Goal: Task Accomplishment & Management: Complete application form

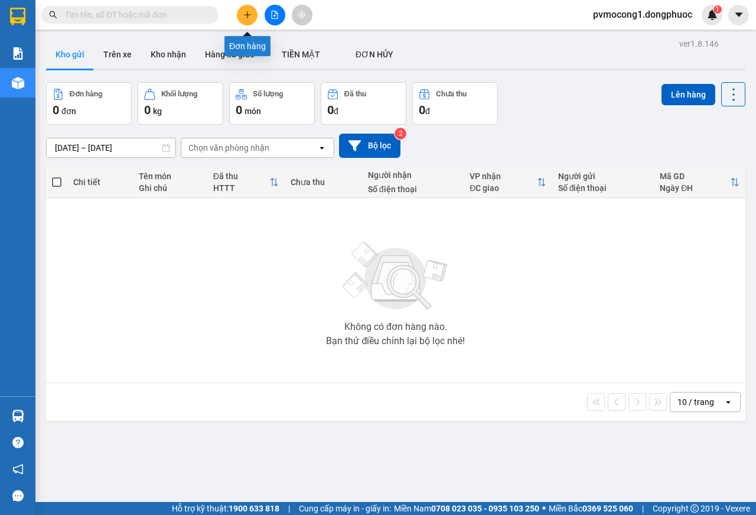
click at [247, 15] on icon "plus" at bounding box center [247, 14] width 6 height 1
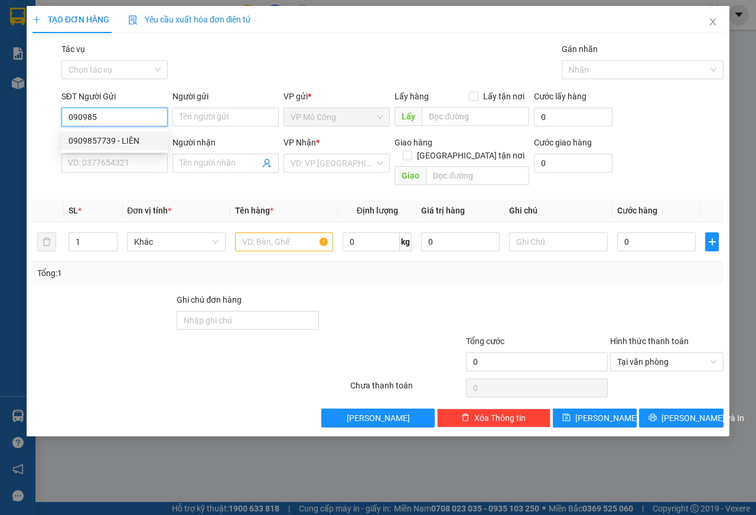
click at [103, 141] on div "0909857739 - LIÊN" at bounding box center [115, 140] width 92 height 13
type input "0909857739"
type input "LIÊN"
type input "0865783638"
type input "CHIẾN"
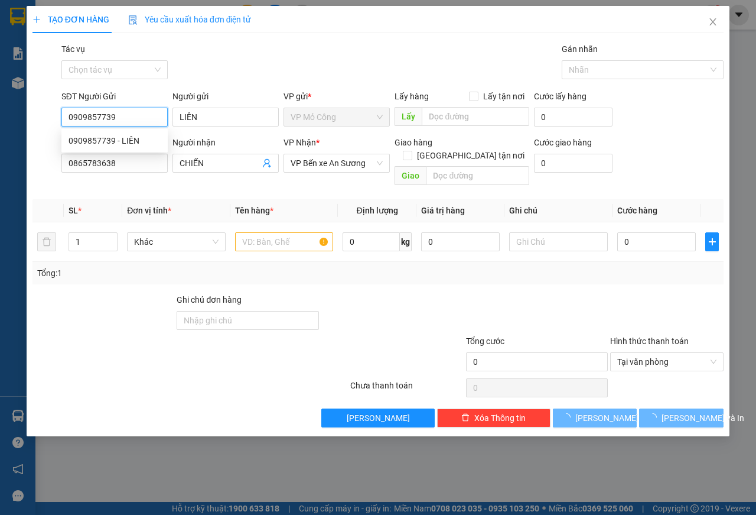
type input "115.000"
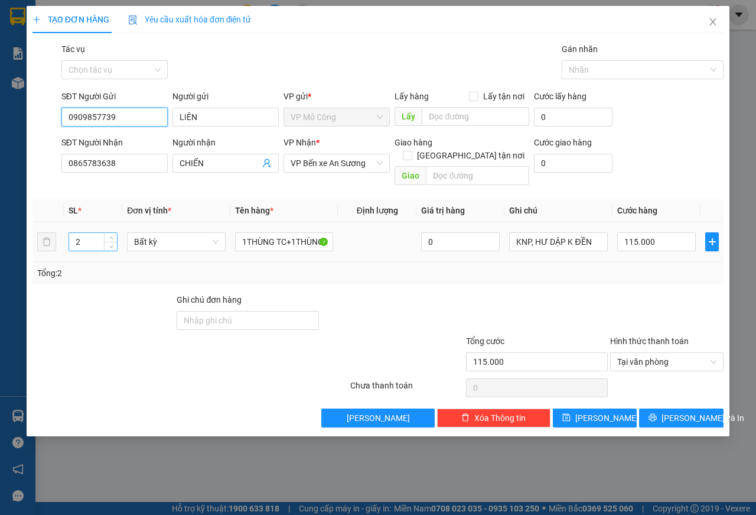
type input "0909857739"
click at [84, 233] on input "2" at bounding box center [93, 242] width 48 height 18
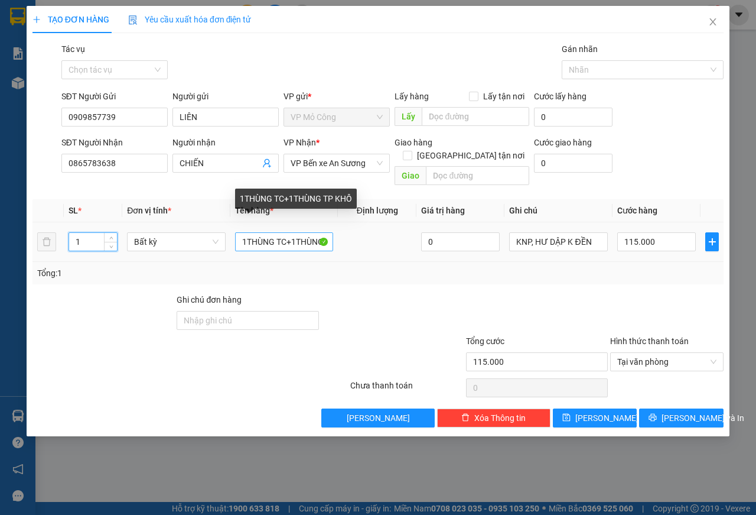
type input "1"
type input "0"
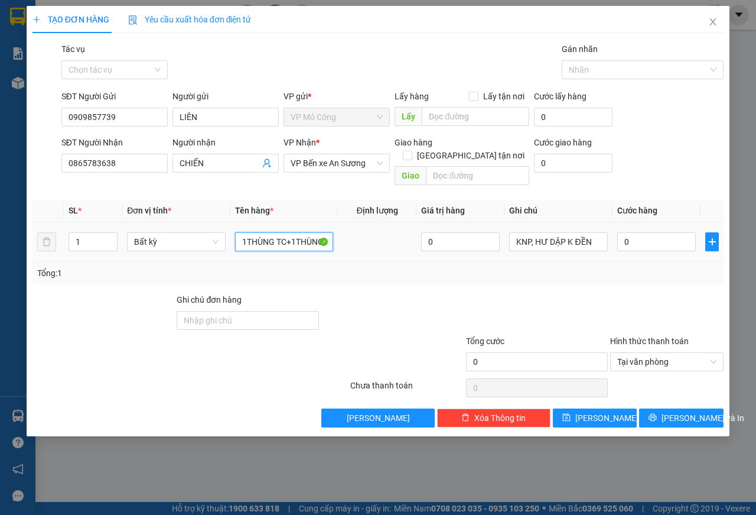
drag, startPoint x: 238, startPoint y: 230, endPoint x: 365, endPoint y: 232, distance: 127.0
click at [365, 232] on tr "1 Bất kỳ 1THÙNG TC+1THÙNG TP KHÔ 0 KNP, HƯ DẬP K ĐỀN 0" at bounding box center [377, 242] width 691 height 40
type input "1"
type input "1 THÙNG NHÀO NGÂM"
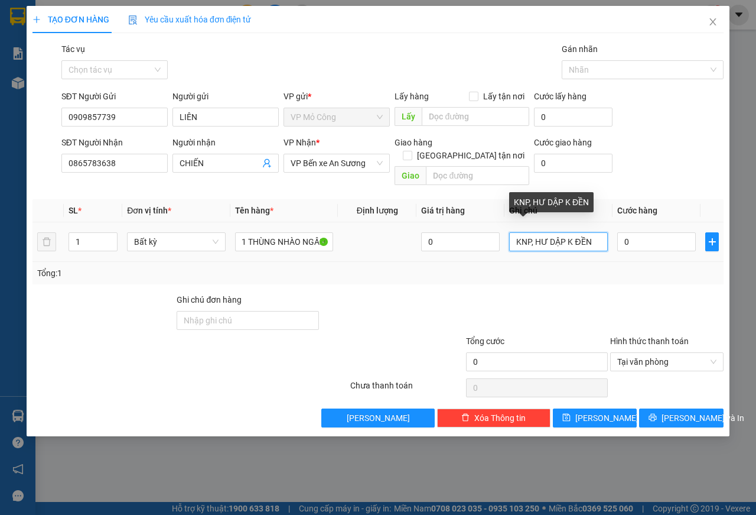
scroll to position [0, 0]
click at [565, 232] on input "KNP, HƯ DẬP K ĐỀN" at bounding box center [558, 241] width 99 height 19
type input "KNP, HƯ ĐỔ K ĐỀN"
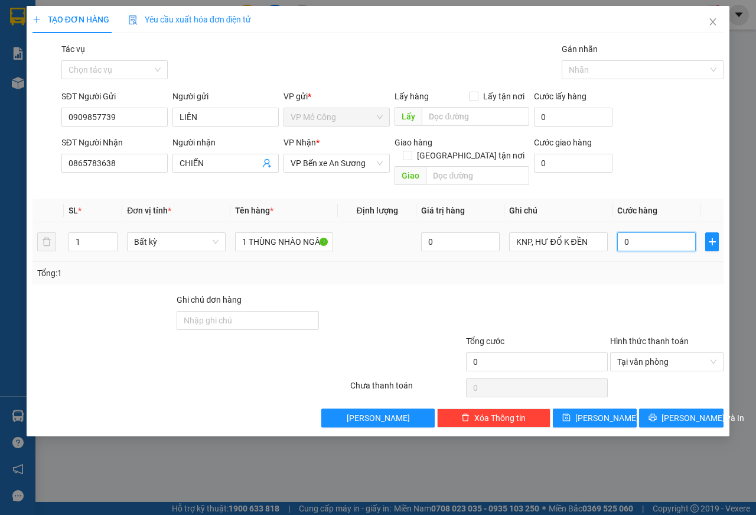
click at [646, 232] on input "0" at bounding box center [656, 241] width 79 height 19
type input "8"
type input "85"
type input "850"
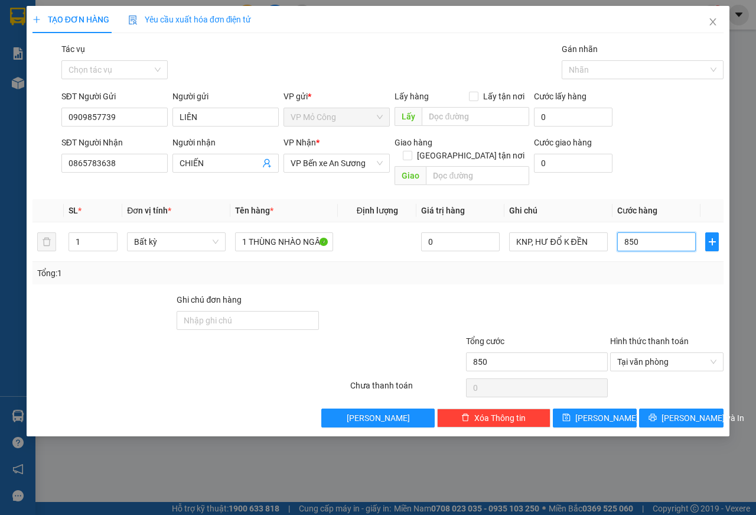
type input "8.500"
type input "85.000"
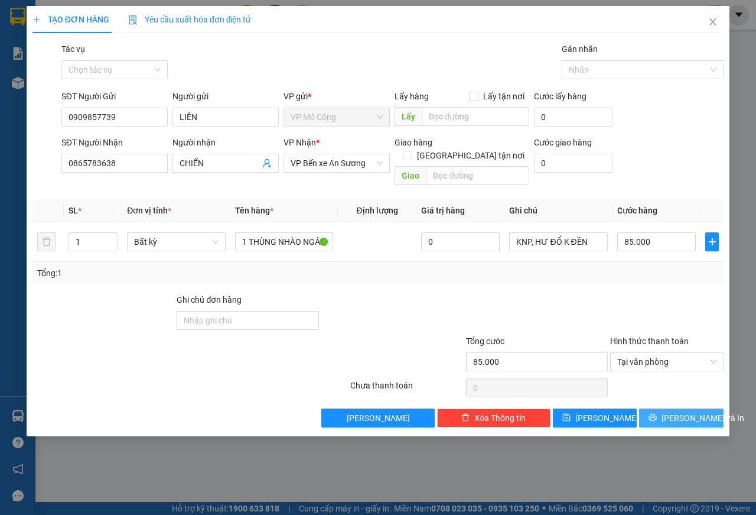
click at [688, 411] on span "[PERSON_NAME] và In" at bounding box center [703, 417] width 83 height 13
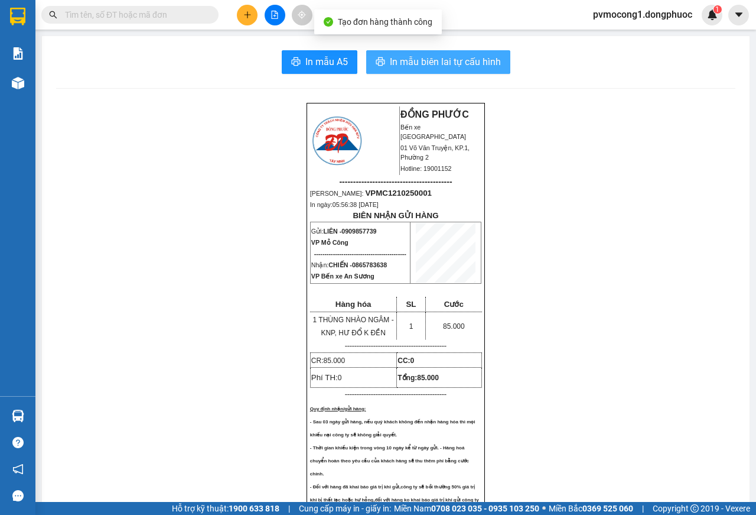
click at [442, 62] on span "In mẫu biên lai tự cấu hình" at bounding box center [445, 61] width 111 height 15
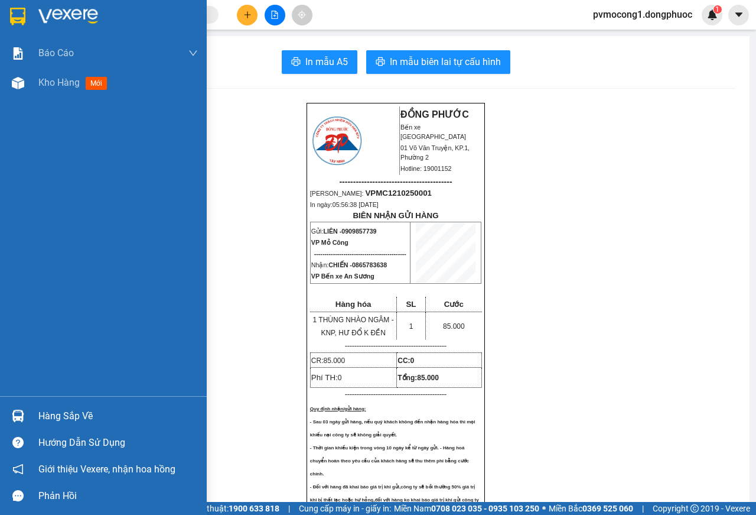
click at [11, 12] on img at bounding box center [17, 17] width 15 height 18
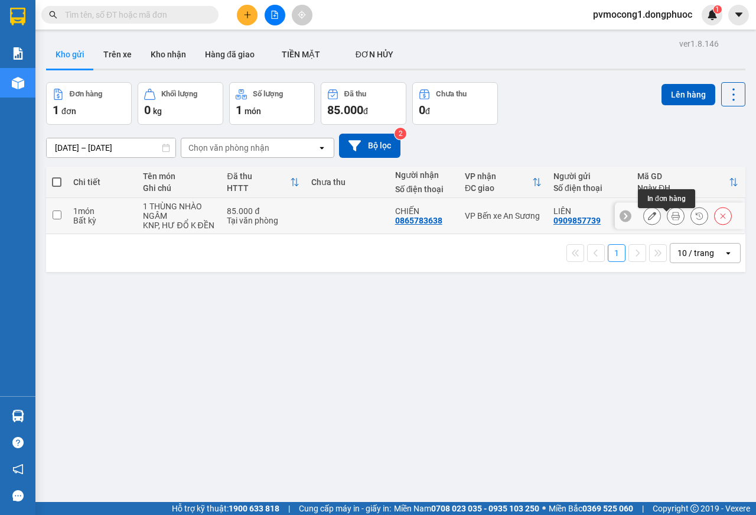
click at [672, 220] on icon at bounding box center [676, 215] width 8 height 8
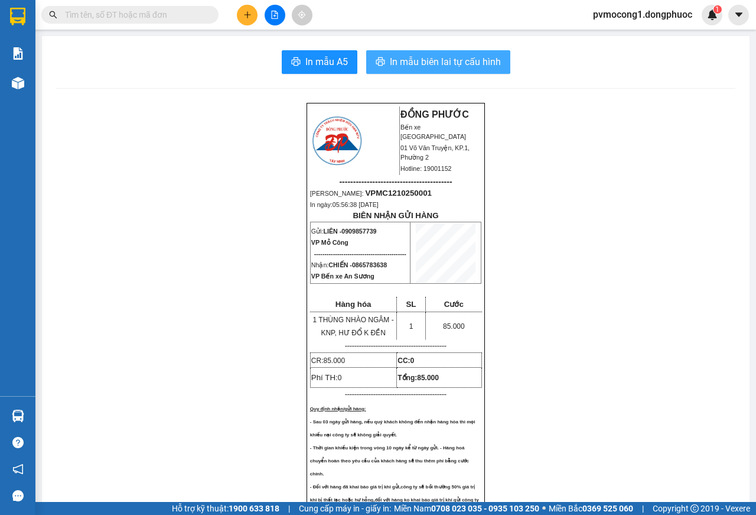
click at [418, 60] on span "In mẫu biên lai tự cấu hình" at bounding box center [445, 61] width 111 height 15
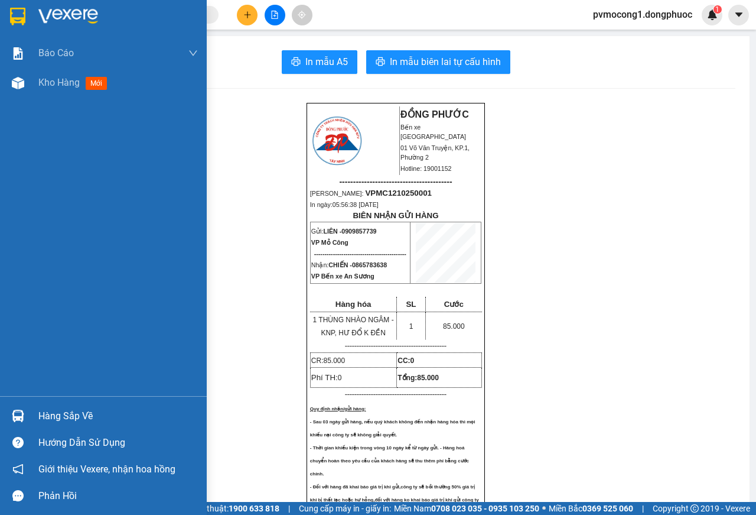
click at [12, 14] on img at bounding box center [17, 17] width 15 height 18
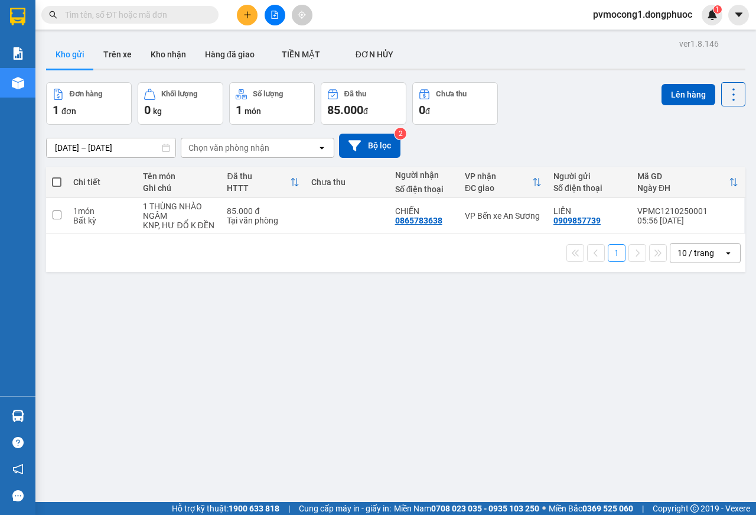
click at [54, 183] on span at bounding box center [56, 181] width 9 height 9
click at [57, 176] on input "checkbox" at bounding box center [57, 176] width 0 height 0
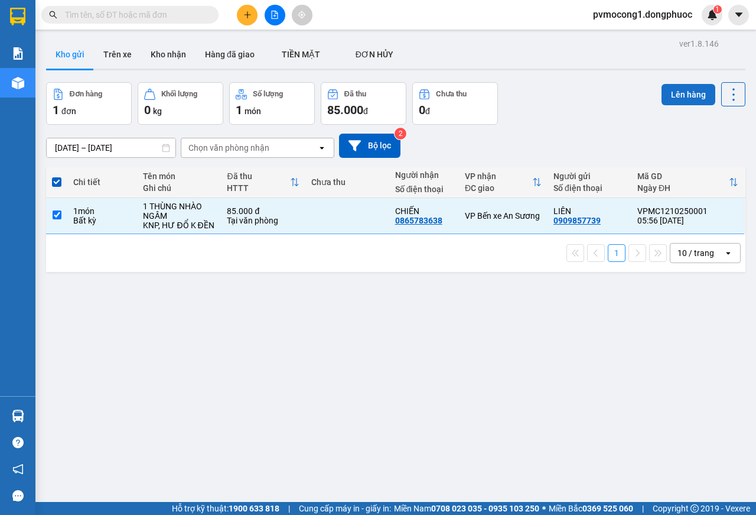
click at [681, 94] on button "Lên hàng" at bounding box center [689, 94] width 54 height 21
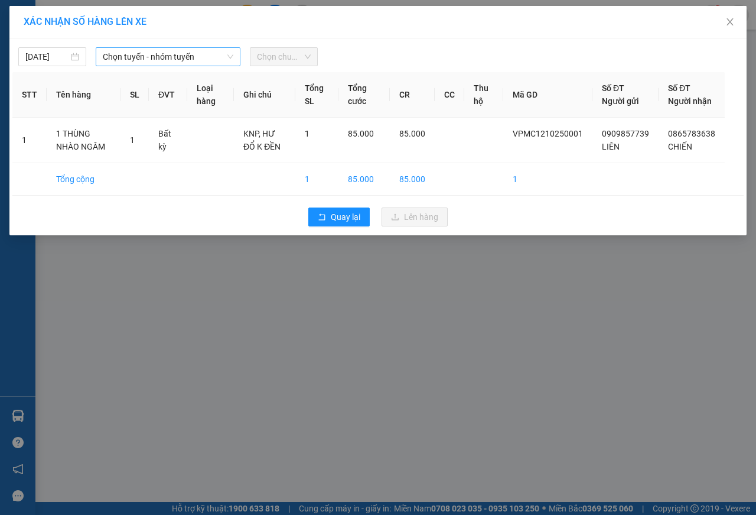
click at [134, 57] on span "Chọn tuyến - nhóm tuyến" at bounding box center [168, 57] width 131 height 18
click at [118, 53] on span "Chọn tuyến - nhóm tuyến" at bounding box center [168, 57] width 131 height 18
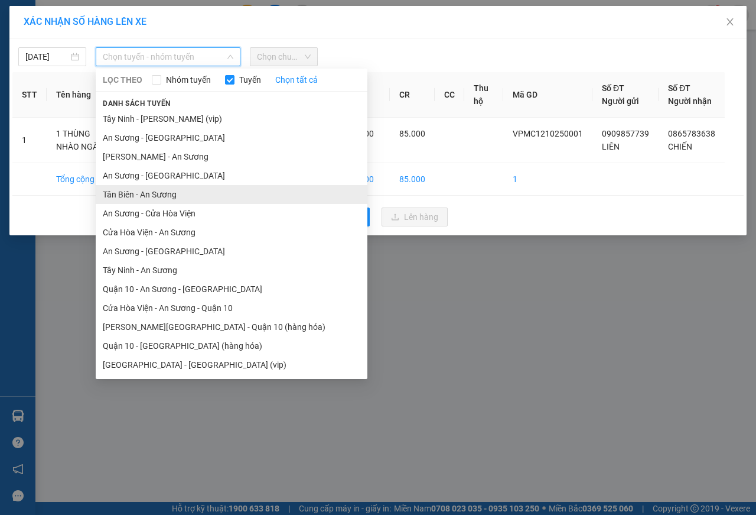
click at [116, 196] on li "Tân Biên - An Sương" at bounding box center [232, 194] width 272 height 19
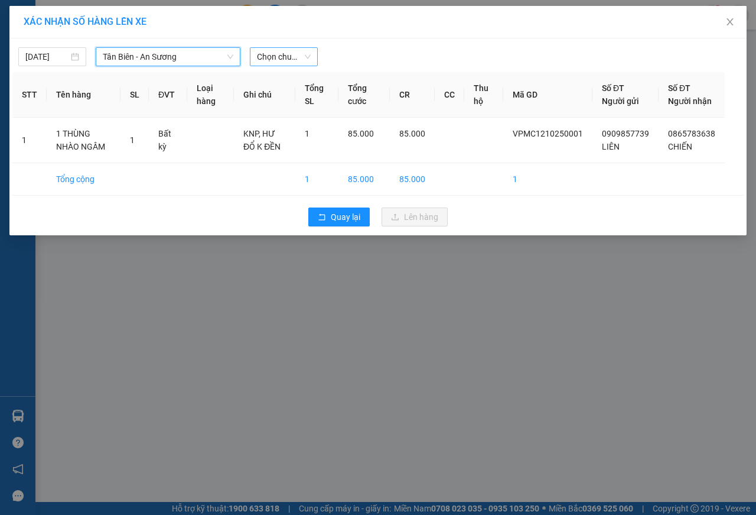
click at [271, 57] on span "Chọn chuyến" at bounding box center [284, 57] width 54 height 18
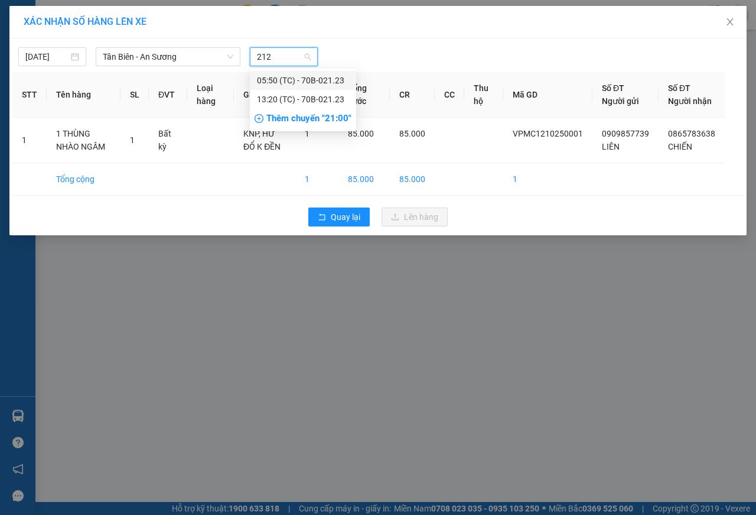
type input "2123"
click at [332, 81] on div "05:50 (TC) - 70B-021.23" at bounding box center [303, 80] width 92 height 13
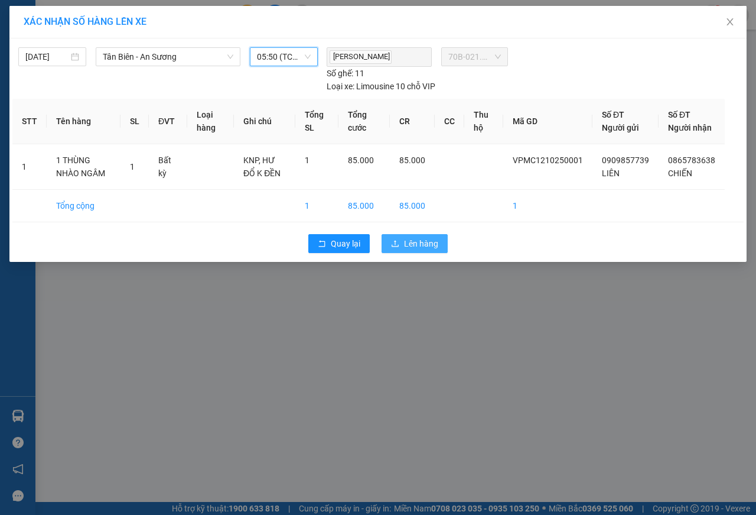
click at [412, 250] on span "Lên hàng" at bounding box center [421, 243] width 34 height 13
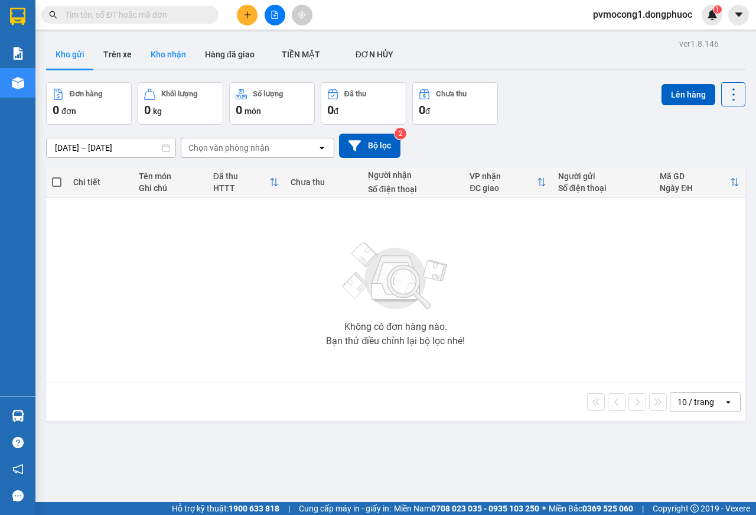
click at [165, 51] on button "Kho nhận" at bounding box center [168, 54] width 54 height 28
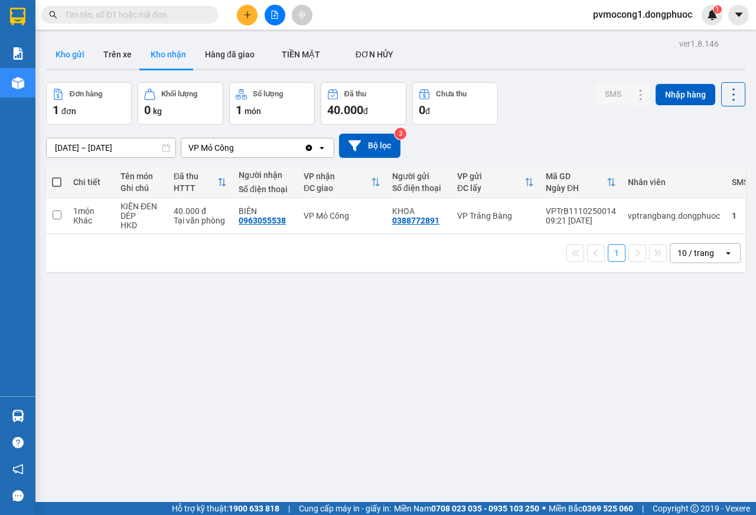
click at [63, 52] on button "Kho gửi" at bounding box center [70, 54] width 48 height 28
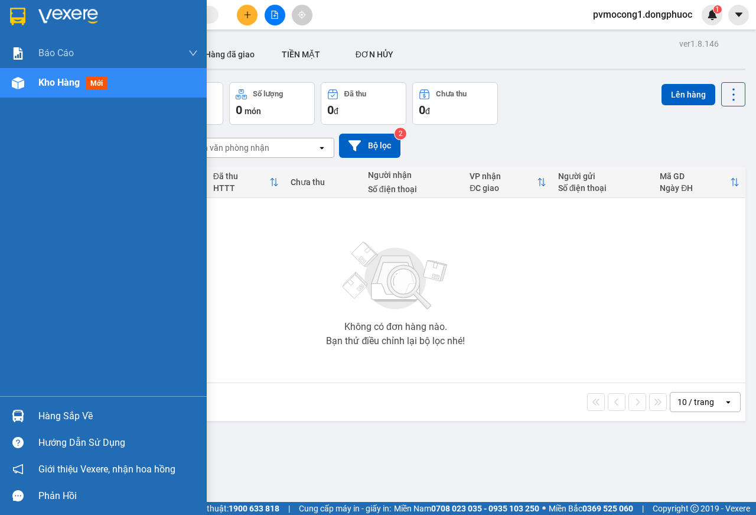
click at [77, 416] on div "Hàng sắp về" at bounding box center [117, 416] width 159 height 18
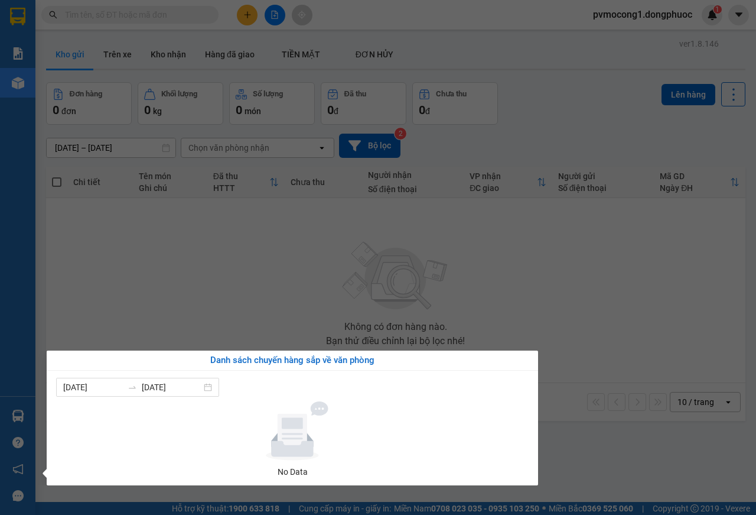
click at [158, 285] on section "Kết quả tìm kiếm ( 0 ) Bộ lọc No Data pvmocong1.dongphuoc 1 Báo cáo Mẫu 1: Báo …" at bounding box center [378, 257] width 756 height 515
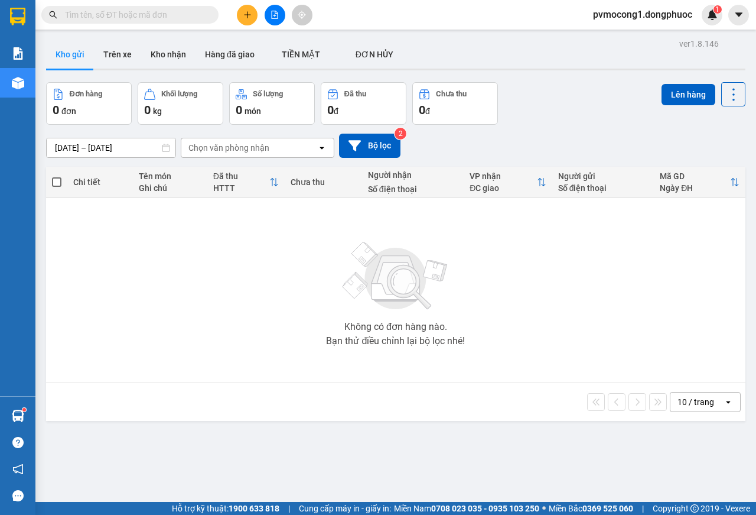
click at [246, 18] on icon "plus" at bounding box center [247, 15] width 8 height 8
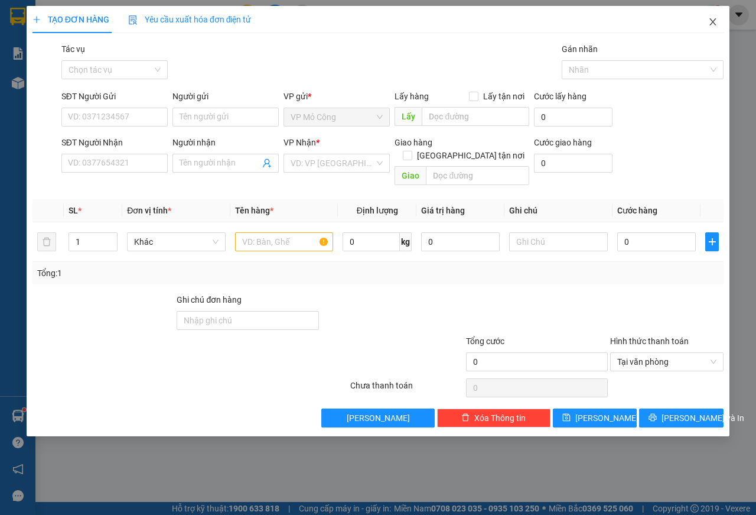
click at [711, 20] on icon "close" at bounding box center [713, 21] width 6 height 7
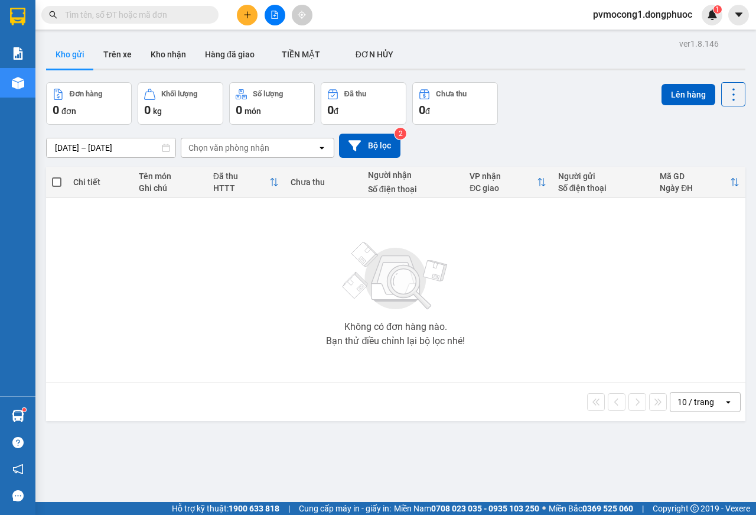
click at [246, 16] on icon "plus" at bounding box center [247, 15] width 8 height 8
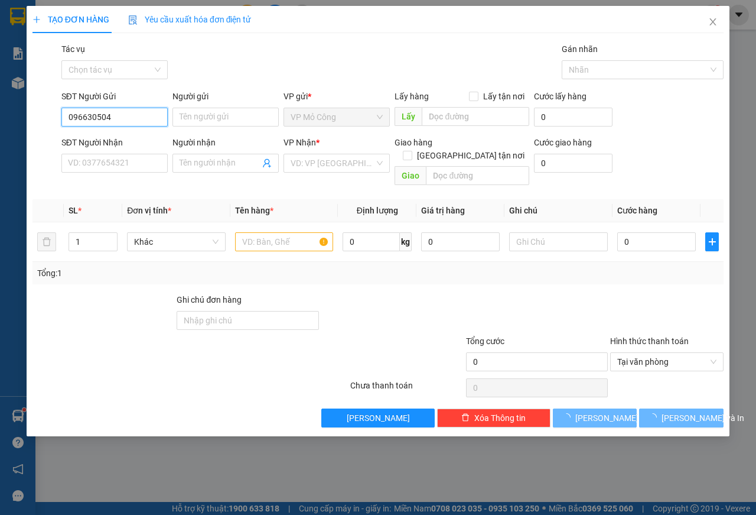
type input "0966305044"
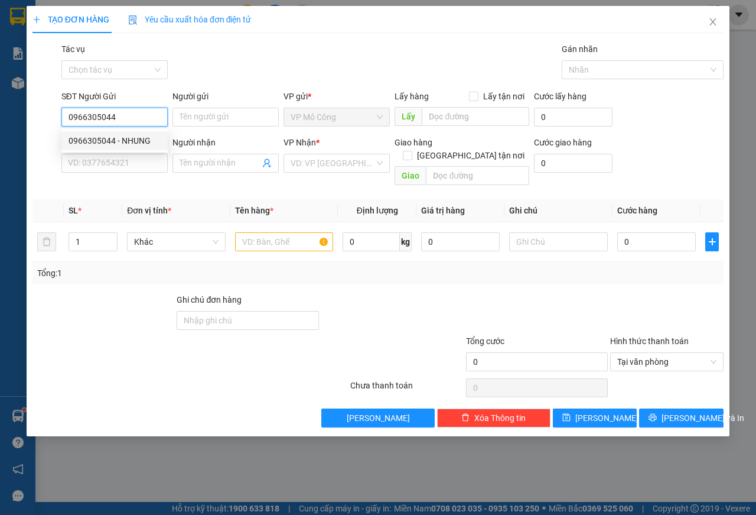
click at [99, 141] on div "0966305044 - NHUNG" at bounding box center [115, 140] width 92 height 13
type input "NHUNG"
type input "0979412502"
type input "LÂM"
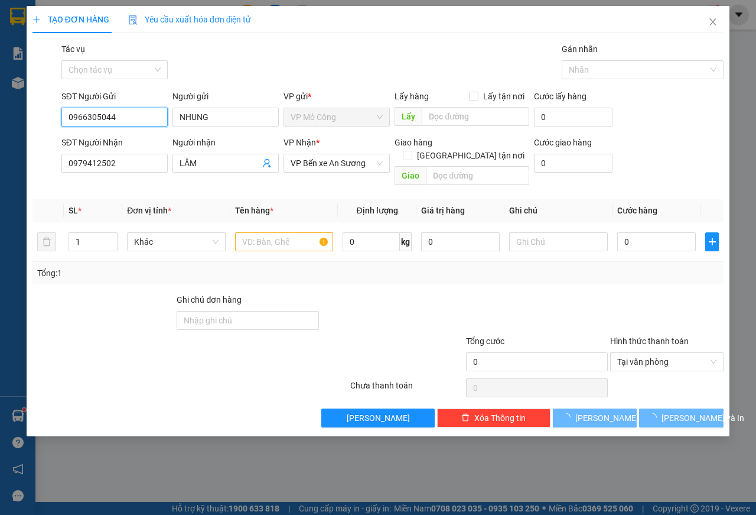
type input "45.000"
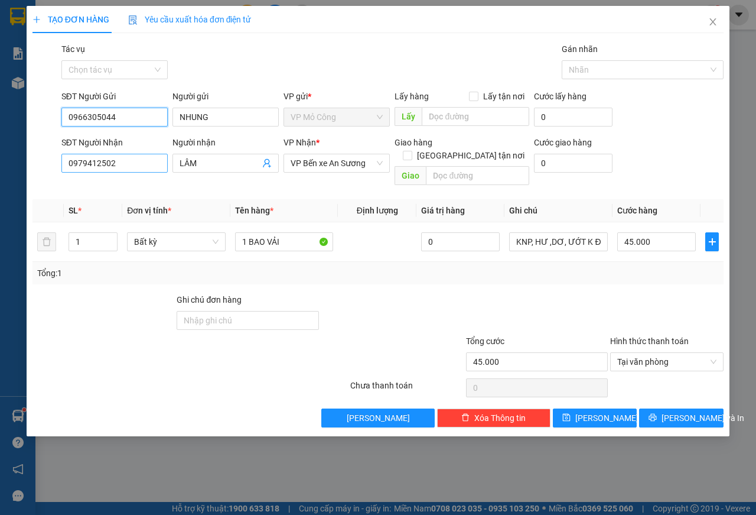
type input "0966305044"
drag, startPoint x: 126, startPoint y: 162, endPoint x: 0, endPoint y: 164, distance: 126.4
click at [0, 164] on div "TẠO ĐƠN HÀNG Yêu cầu xuất hóa đơn điện tử Transit Pickup Surcharge Ids Transit …" at bounding box center [378, 257] width 756 height 515
type input "0974827417"
drag, startPoint x: 201, startPoint y: 161, endPoint x: 140, endPoint y: 159, distance: 60.9
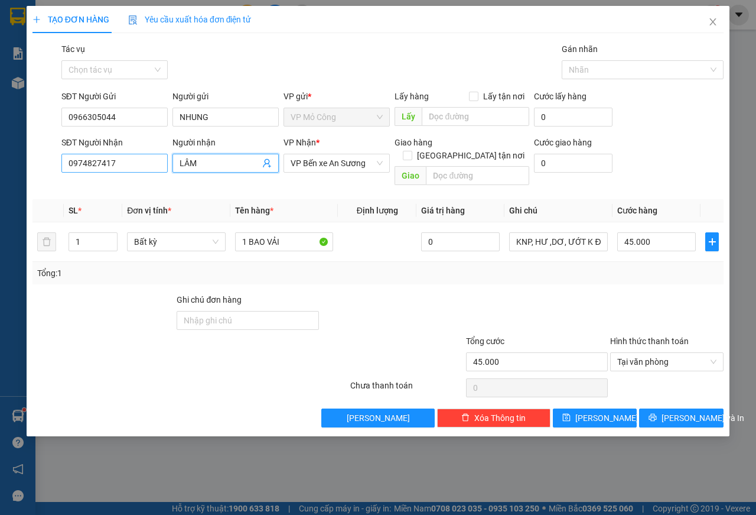
click at [140, 159] on div "SĐT Người Nhận 0974827417 Người nhận LÂM LÂM VP Nhận * VP Bến xe An Sương Giao …" at bounding box center [392, 163] width 667 height 54
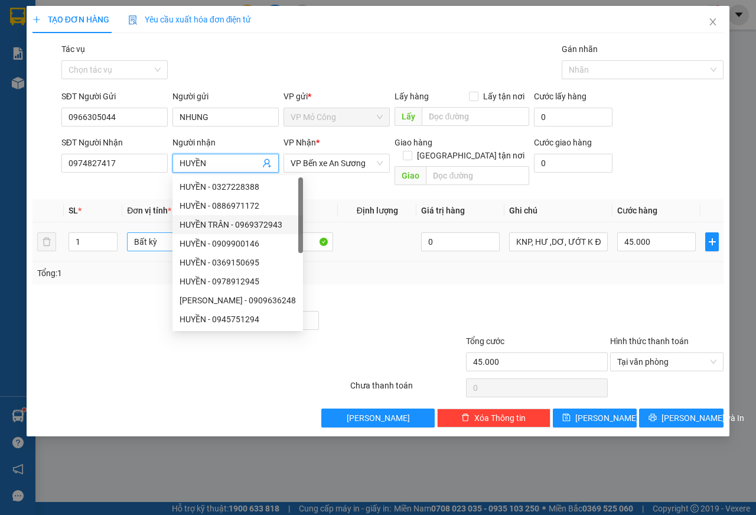
drag, startPoint x: 291, startPoint y: 230, endPoint x: 170, endPoint y: 229, distance: 120.5
click at [170, 229] on body "Kết quả tìm kiếm ( 0 ) Bộ lọc No Data pvmocong1.dongphuoc 1 Báo cáo Mẫu 1: Báo …" at bounding box center [378, 257] width 756 height 515
type input "HUYỀN"
click at [421, 293] on div at bounding box center [392, 313] width 145 height 41
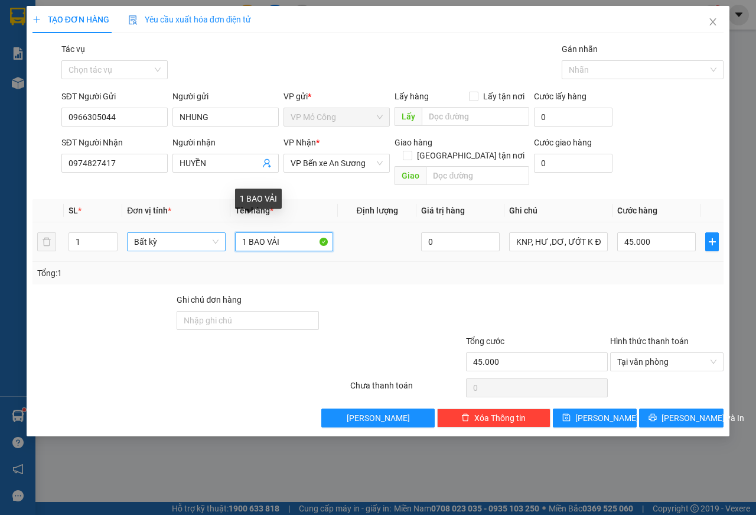
drag, startPoint x: 287, startPoint y: 229, endPoint x: 201, endPoint y: 220, distance: 86.1
click at [201, 222] on tr "1 Bất kỳ 1 BAO VẢI 0 KNP, HƯ ,DƠ, ƯỚT K ĐỀN 45.000" at bounding box center [377, 242] width 691 height 40
type input "1 BỌC VẢI NHỎ"
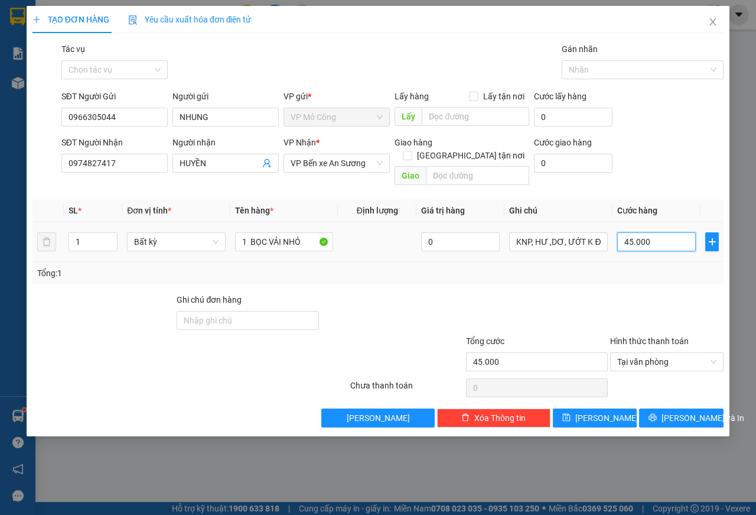
click at [668, 232] on input "45.000" at bounding box center [656, 241] width 79 height 19
click at [683, 411] on span "[PERSON_NAME] và In" at bounding box center [703, 417] width 83 height 13
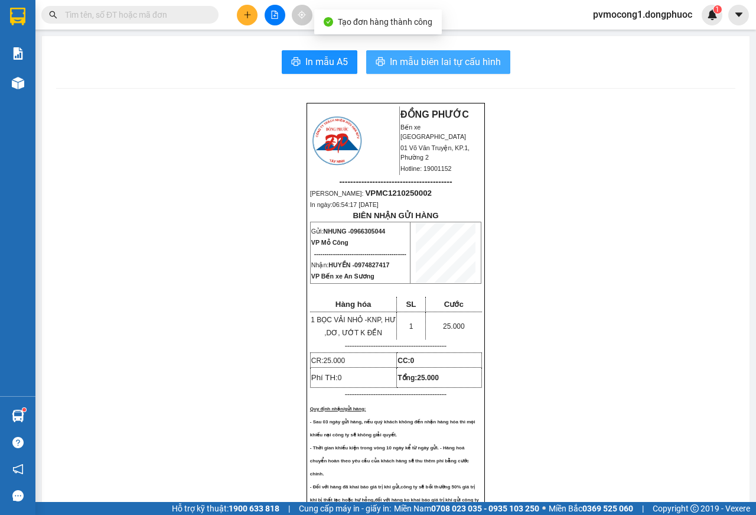
click at [431, 63] on span "In mẫu biên lai tự cấu hình" at bounding box center [445, 61] width 111 height 15
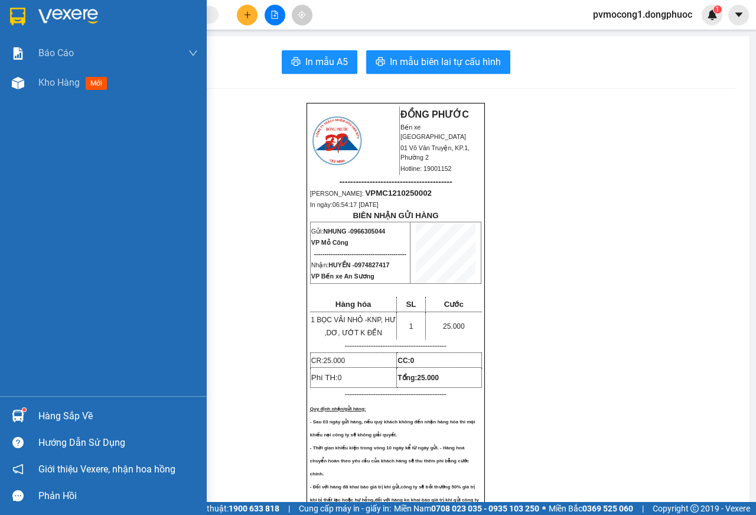
click at [12, 9] on img at bounding box center [17, 17] width 15 height 18
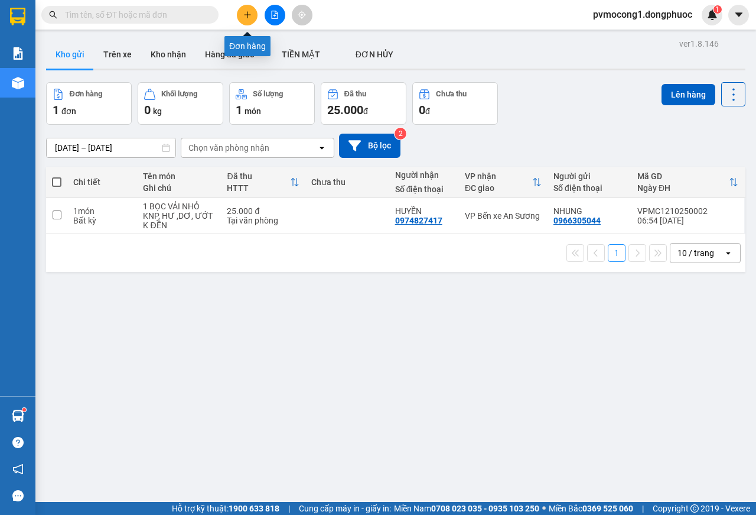
click at [242, 17] on button at bounding box center [247, 15] width 21 height 21
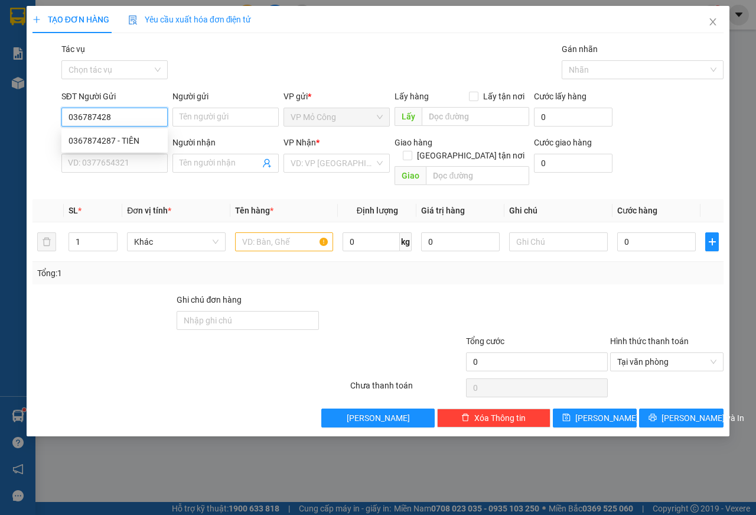
type input "0367874287"
click at [103, 136] on div "0367874287 - TIÊN" at bounding box center [115, 140] width 92 height 13
type input "TIÊN"
type input "0984062549"
type input "TRUNG"
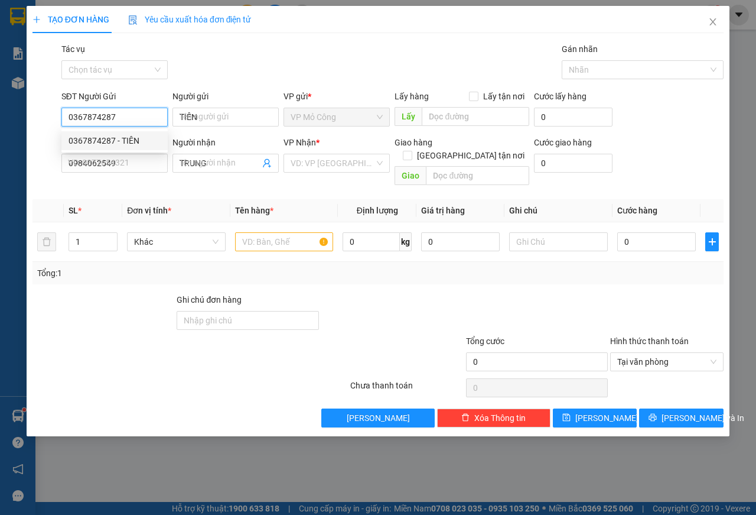
type input "25.000"
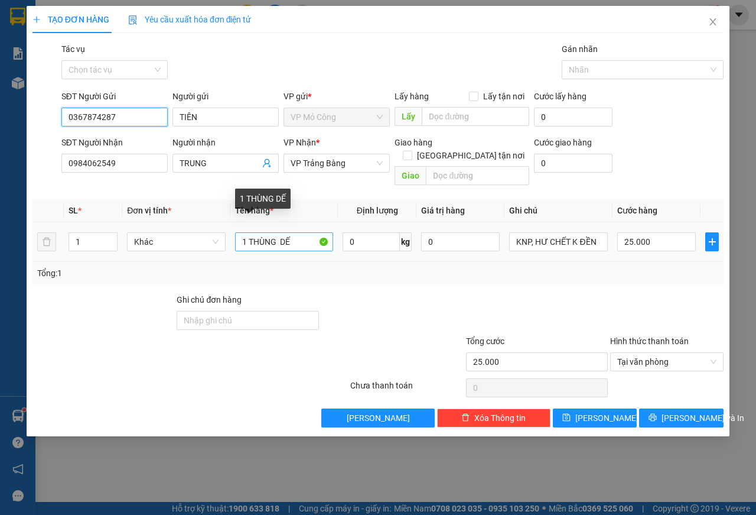
type input "0367874287"
drag, startPoint x: 294, startPoint y: 226, endPoint x: 252, endPoint y: 227, distance: 42.0
click at [252, 232] on input "1 THÙNG DẾ" at bounding box center [284, 241] width 99 height 19
click at [250, 232] on input "1 THÙNG DẾ" at bounding box center [284, 241] width 99 height 19
click at [277, 232] on input "1 THÙNG DẾ" at bounding box center [284, 241] width 99 height 19
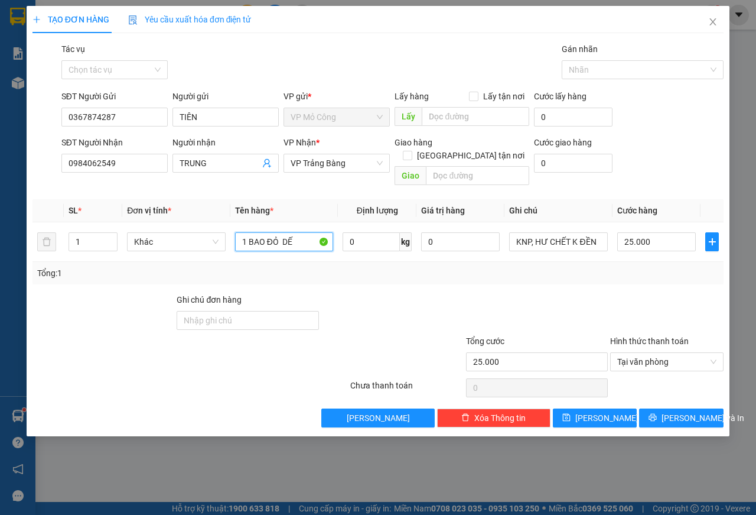
type input "1 BAO ĐỎ DẾ"
click at [671, 411] on span "[PERSON_NAME] và In" at bounding box center [703, 417] width 83 height 13
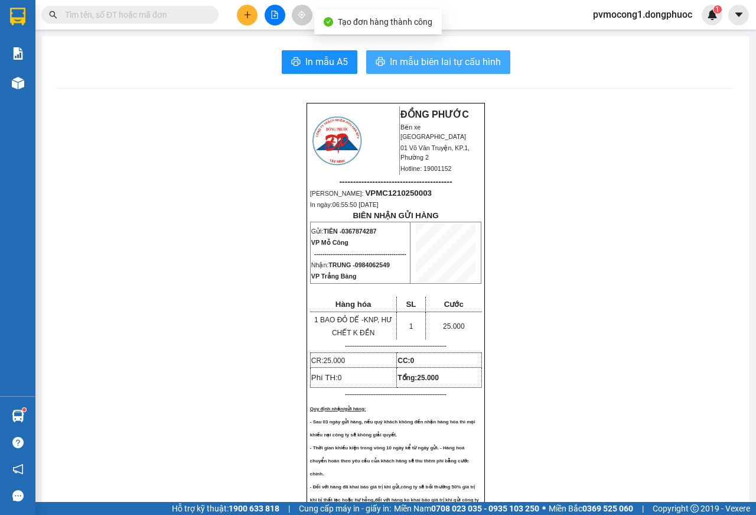
click at [439, 53] on button "In mẫu biên lai tự cấu hình" at bounding box center [438, 62] width 144 height 24
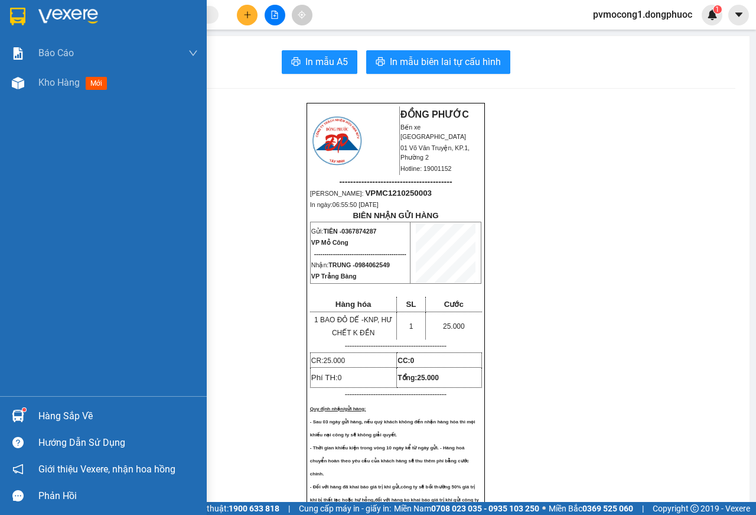
click at [19, 17] on img at bounding box center [17, 17] width 15 height 18
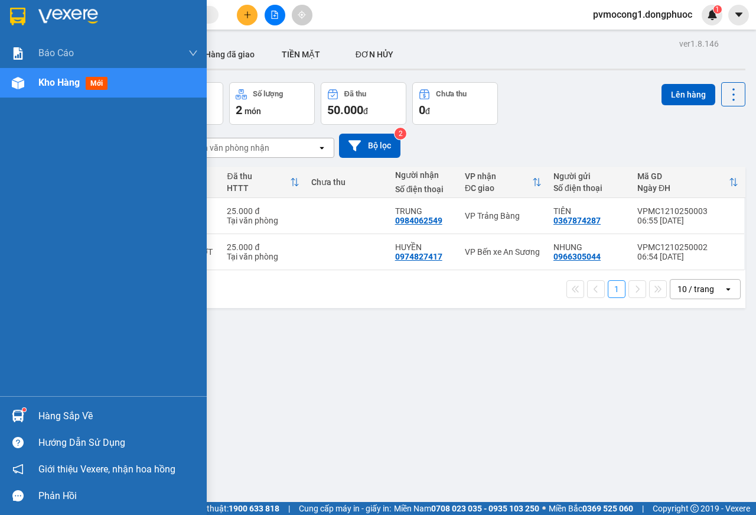
click at [65, 411] on div "Hàng sắp về" at bounding box center [117, 416] width 159 height 18
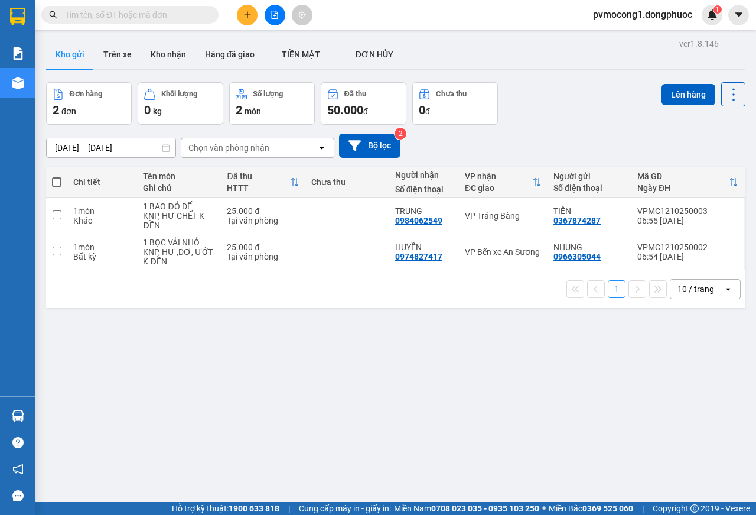
click at [695, 389] on section "Kết quả tìm kiếm ( 0 ) Bộ lọc No Data pvmocong1.dongphuoc 1 Báo cáo Mẫu 1: Báo …" at bounding box center [378, 257] width 756 height 515
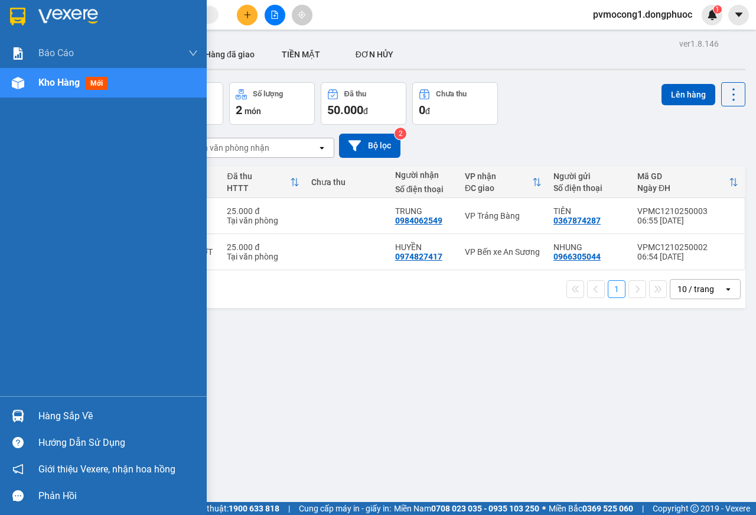
click at [70, 414] on div "Hàng sắp về" at bounding box center [117, 416] width 159 height 18
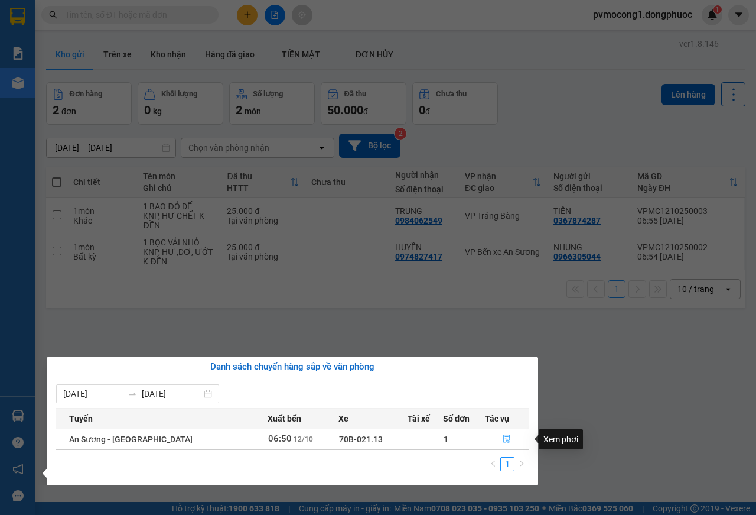
click at [503, 439] on icon "file-done" at bounding box center [507, 438] width 8 height 8
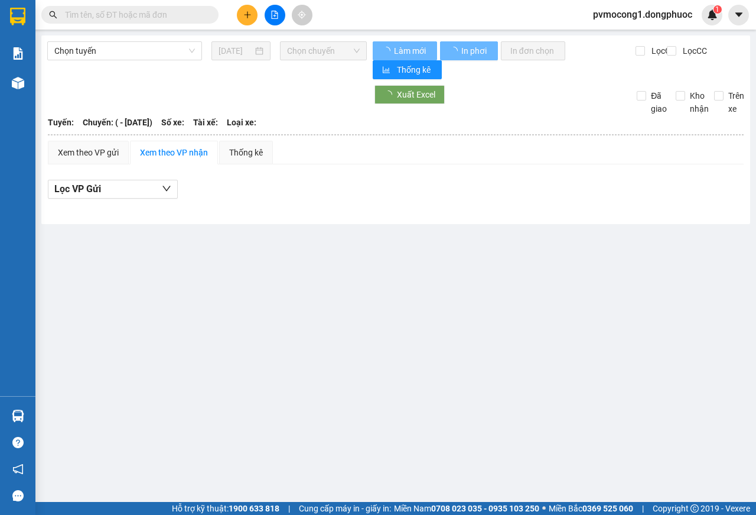
type input "[DATE]"
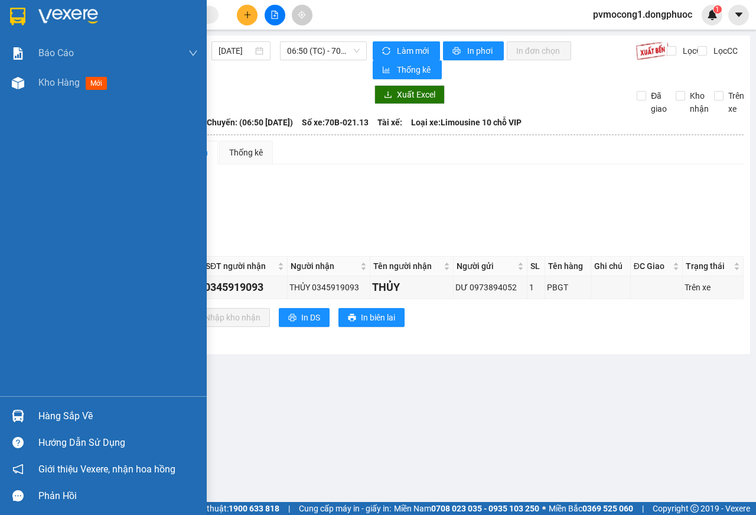
click at [9, 3] on div at bounding box center [103, 19] width 207 height 38
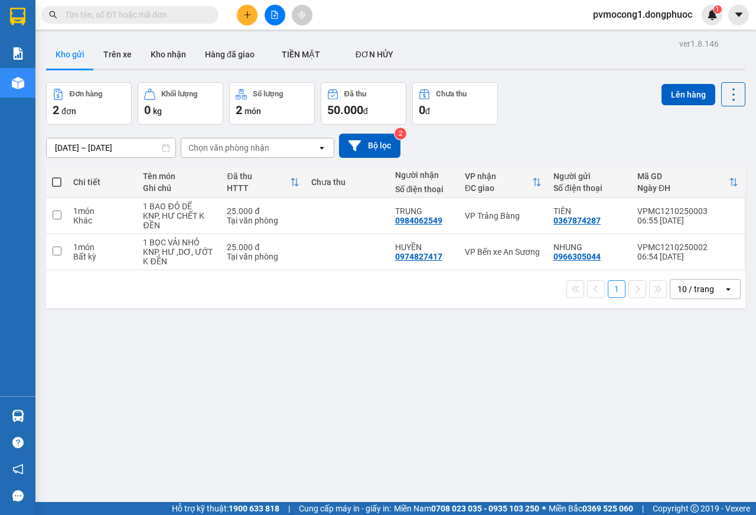
click at [57, 181] on span at bounding box center [56, 181] width 9 height 9
click at [57, 176] on input "checkbox" at bounding box center [57, 176] width 0 height 0
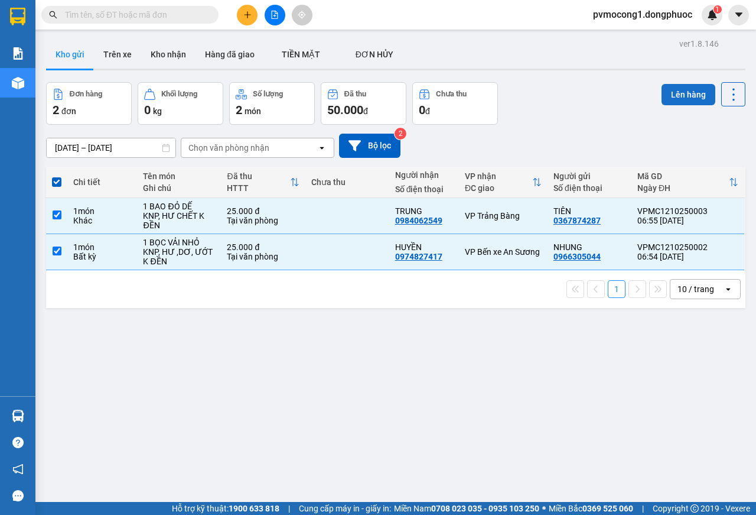
click at [670, 92] on button "Lên hàng" at bounding box center [689, 94] width 54 height 21
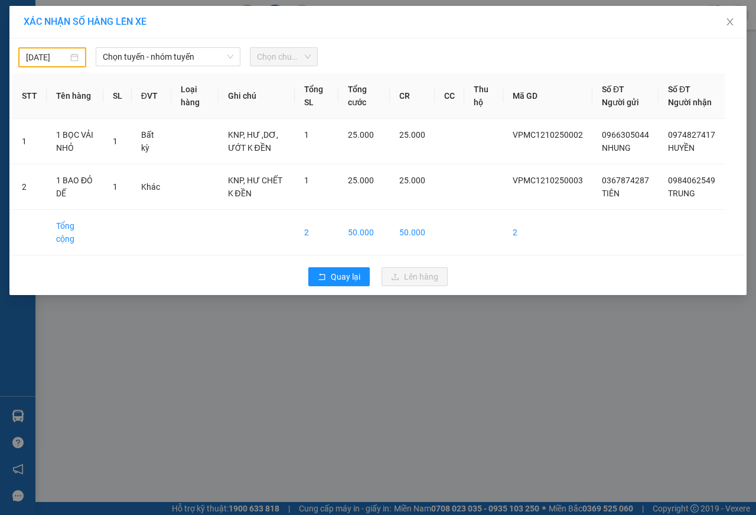
click at [39, 54] on input "[DATE]" at bounding box center [47, 57] width 42 height 13
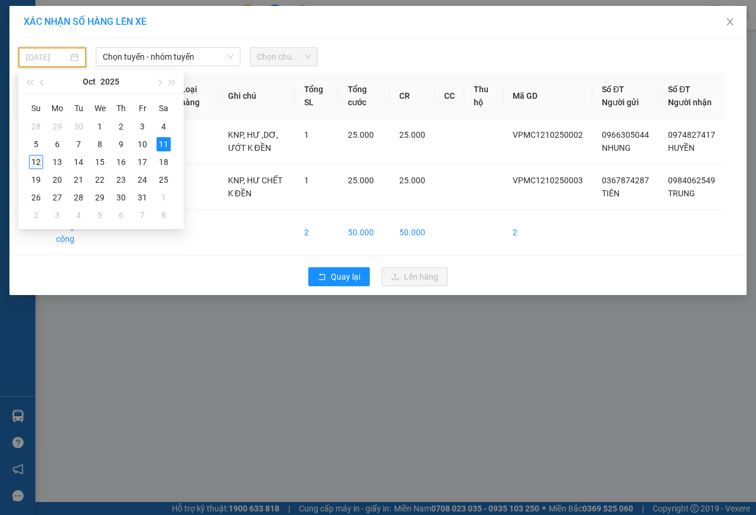
click at [37, 162] on div "12" at bounding box center [36, 162] width 14 height 14
type input "[DATE]"
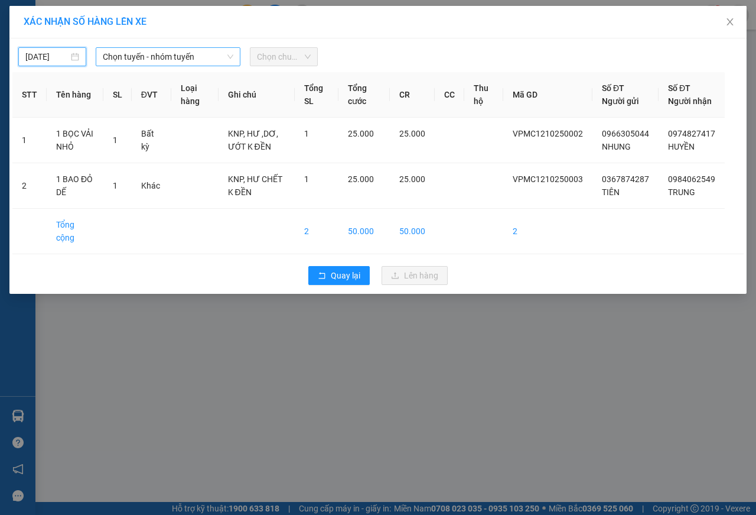
click at [137, 55] on span "Chọn tuyến - nhóm tuyến" at bounding box center [168, 57] width 131 height 18
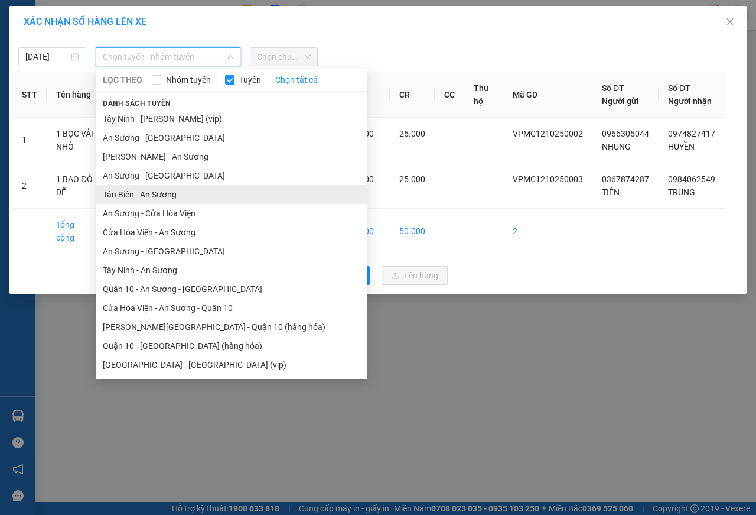
click at [121, 196] on li "Tân Biên - An Sương" at bounding box center [232, 194] width 272 height 19
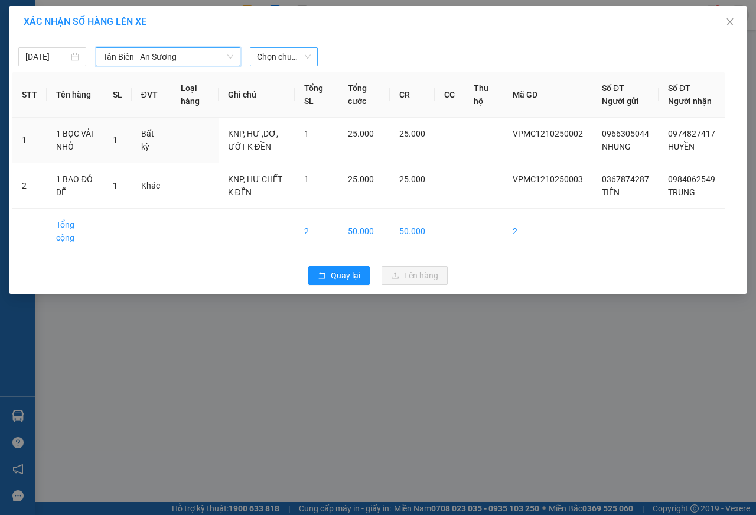
click at [268, 49] on span "Chọn chuyến" at bounding box center [284, 57] width 54 height 18
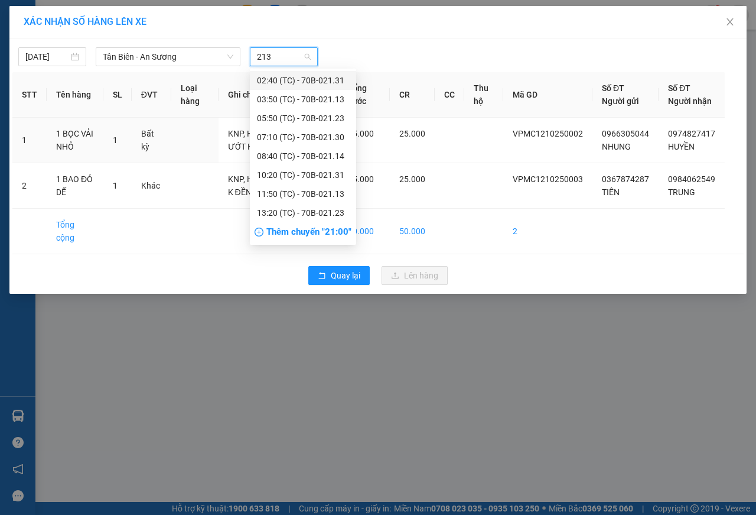
type input "2130"
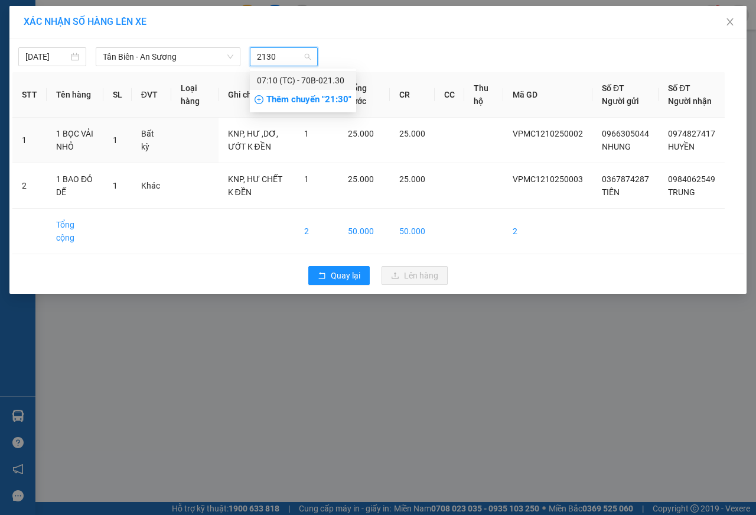
click at [319, 76] on div "07:10 (TC) - 70B-021.30" at bounding box center [303, 80] width 92 height 13
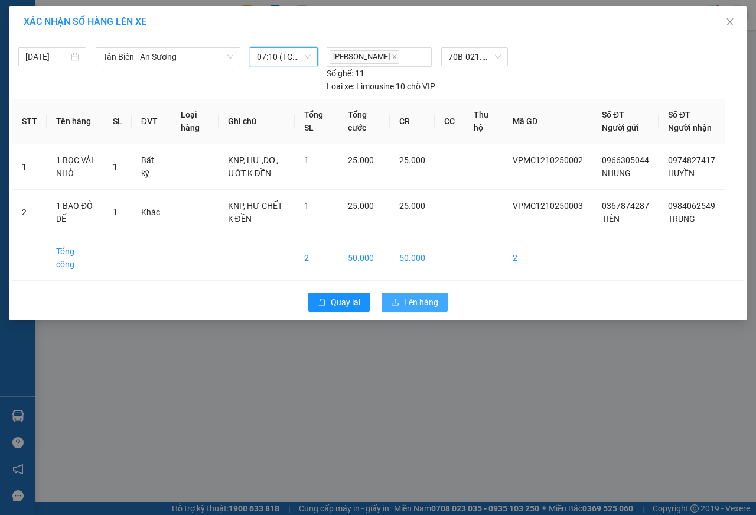
click at [419, 306] on span "Lên hàng" at bounding box center [421, 301] width 34 height 13
